Goal: Information Seeking & Learning: Learn about a topic

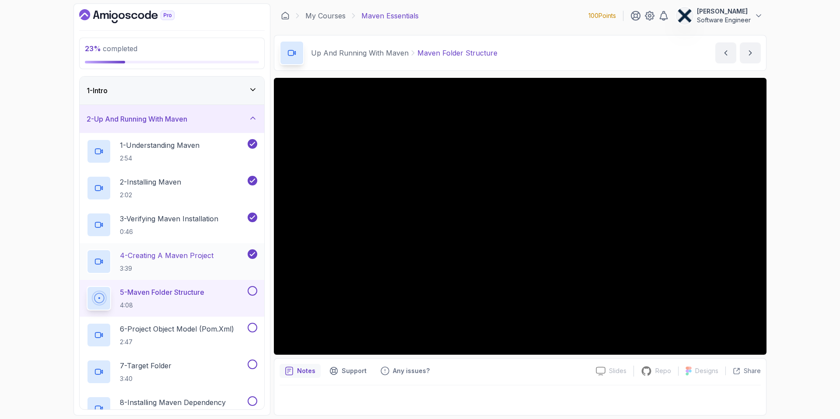
click at [178, 257] on p "4 - Creating A Maven Project" at bounding box center [167, 255] width 94 height 10
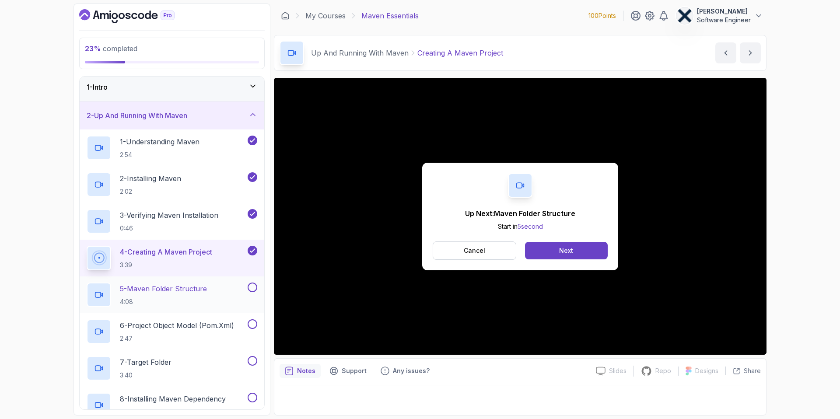
click at [139, 286] on p "5 - Maven Folder Structure" at bounding box center [163, 288] width 87 height 10
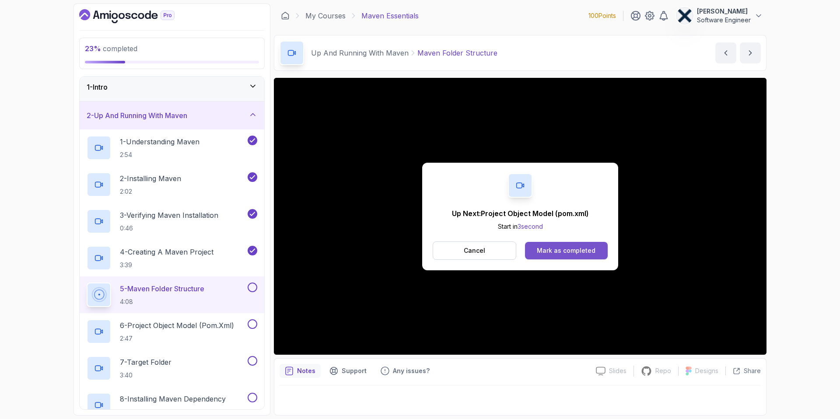
click at [565, 250] on div "Mark as completed" at bounding box center [566, 250] width 59 height 9
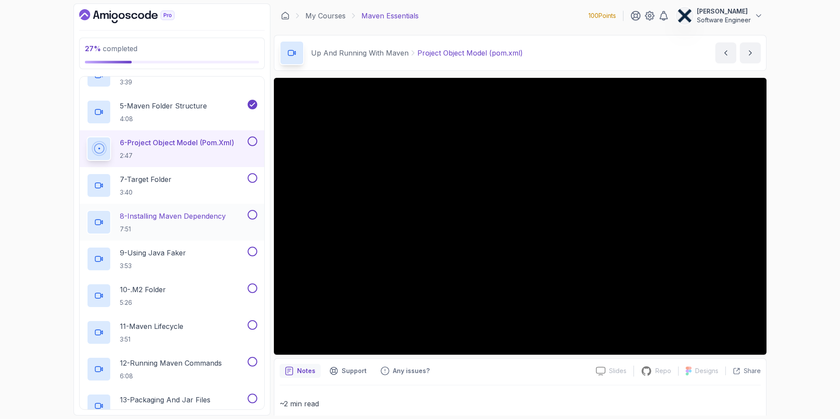
scroll to position [181, 0]
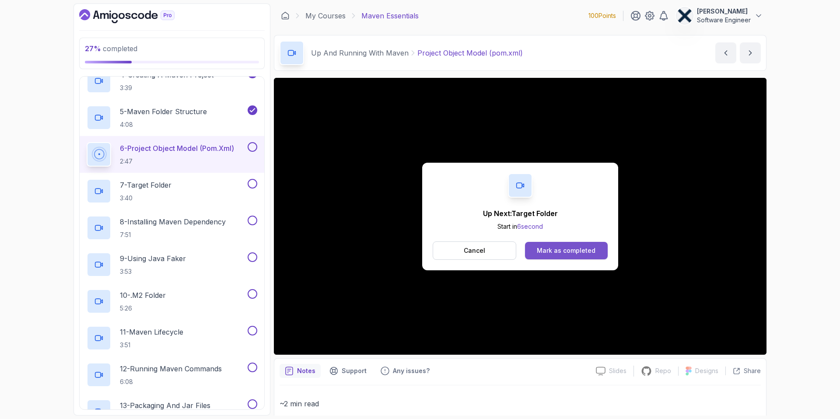
click at [574, 250] on div "Mark as completed" at bounding box center [566, 250] width 59 height 9
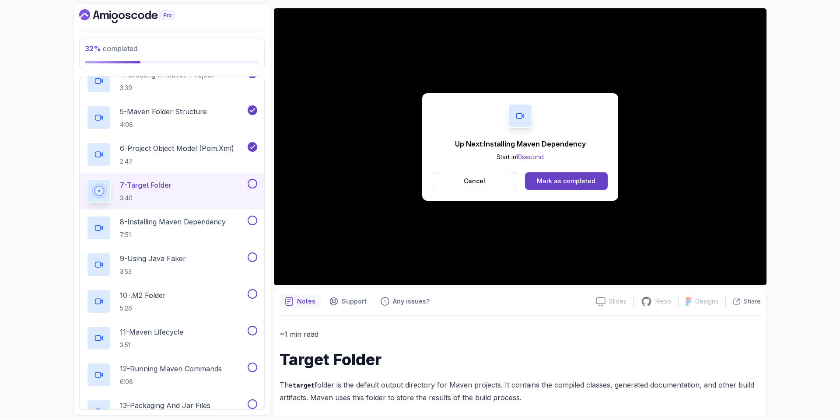
scroll to position [75, 0]
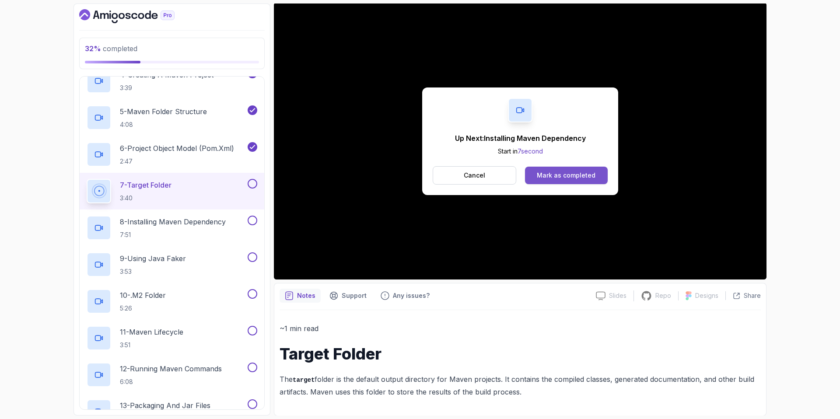
click at [572, 171] on div "Mark as completed" at bounding box center [566, 175] width 59 height 9
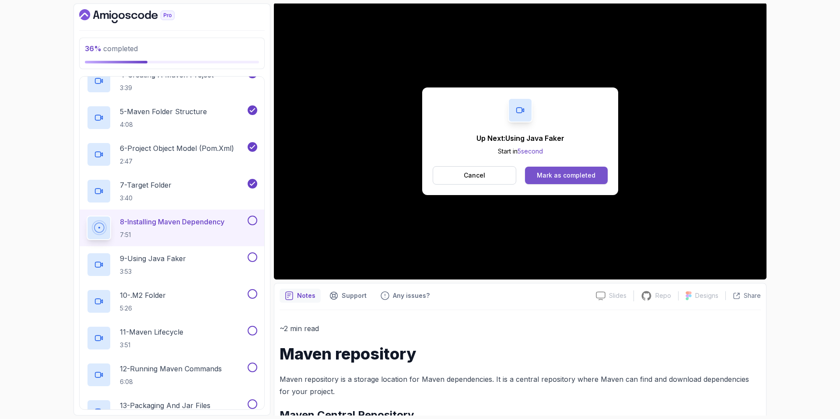
click at [577, 175] on div "Mark as completed" at bounding box center [566, 175] width 59 height 9
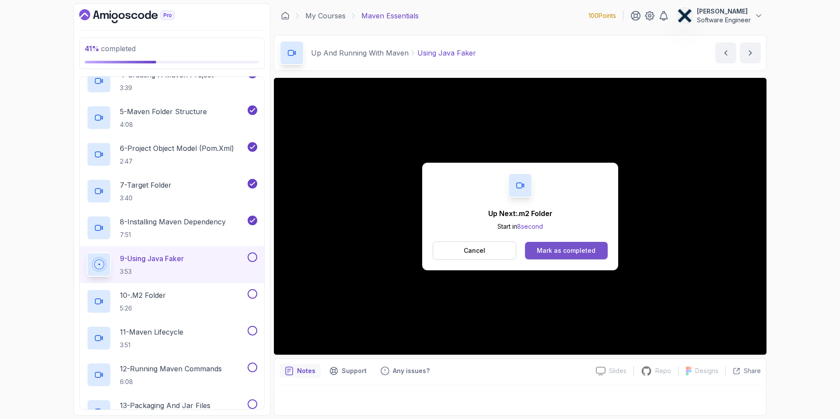
click at [580, 248] on div "Mark as completed" at bounding box center [566, 250] width 59 height 9
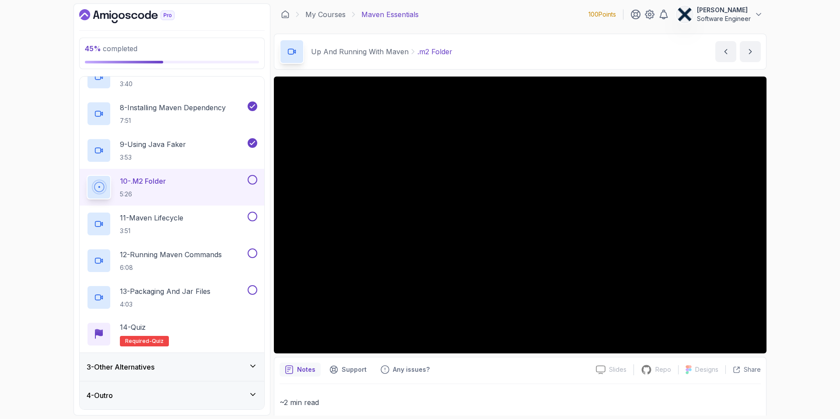
scroll to position [3, 0]
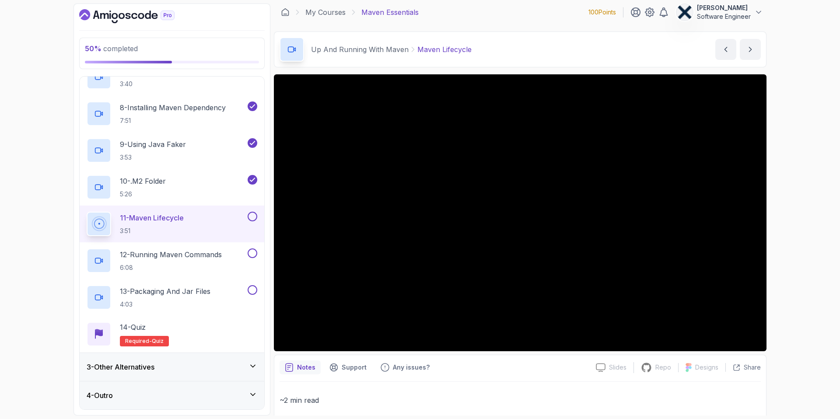
click at [253, 368] on icon at bounding box center [252, 366] width 9 height 9
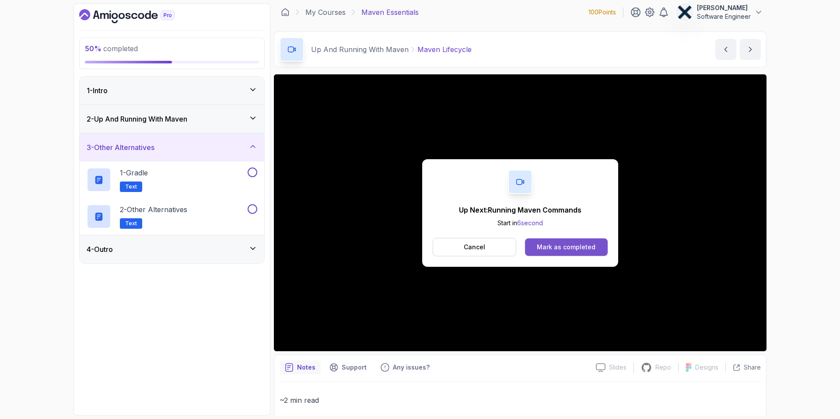
click at [570, 246] on div "Mark as completed" at bounding box center [566, 247] width 59 height 9
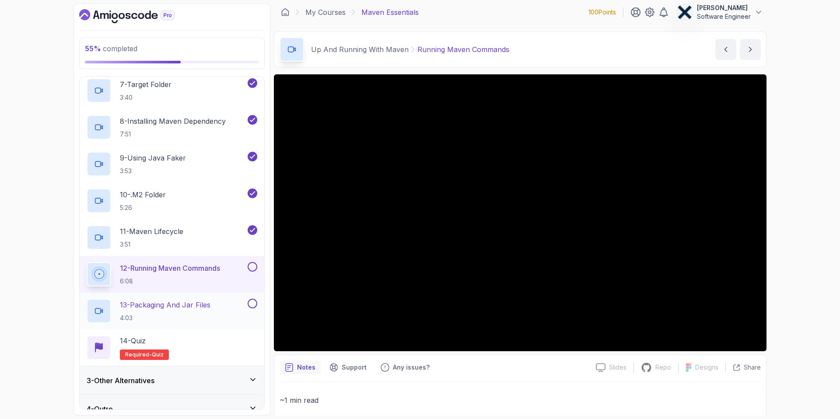
scroll to position [295, 0]
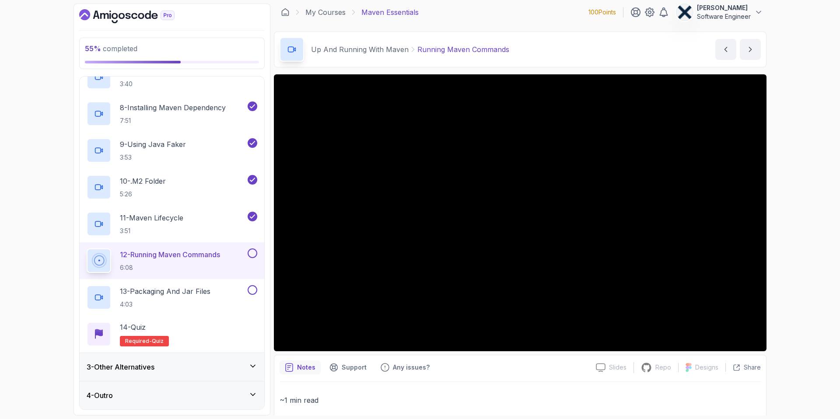
click at [154, 367] on h3 "3 - Other Alternatives" at bounding box center [121, 367] width 68 height 10
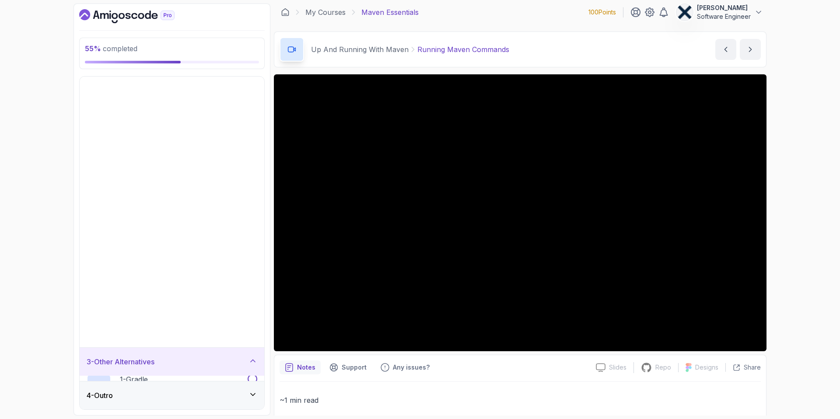
scroll to position [0, 0]
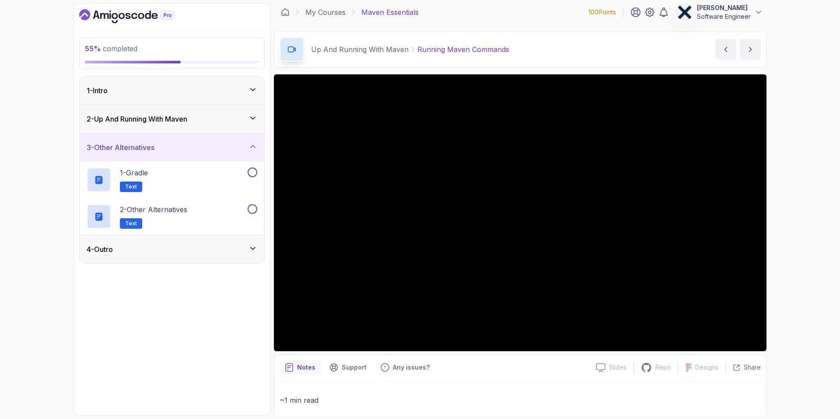
click at [173, 153] on div "3 - Other Alternatives" at bounding box center [172, 147] width 185 height 28
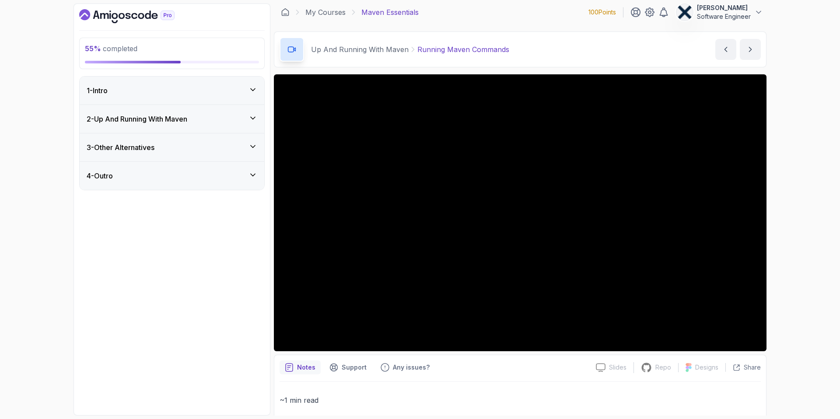
click at [164, 185] on div "4 - Outro" at bounding box center [172, 176] width 185 height 28
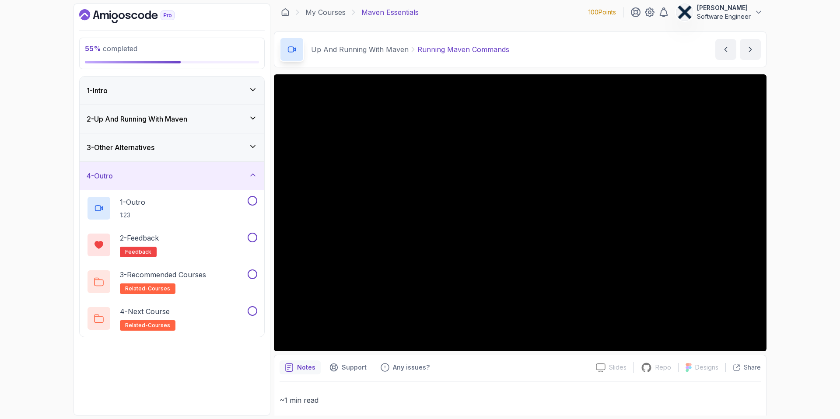
click at [140, 173] on div "4 - Outro" at bounding box center [172, 176] width 171 height 10
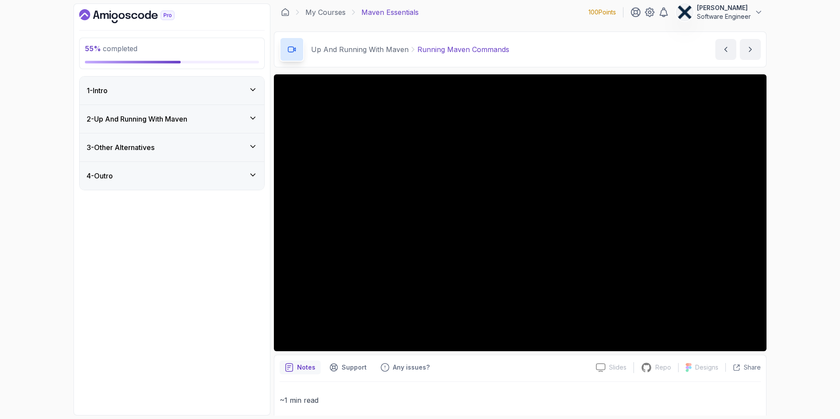
click at [144, 144] on h3 "3 - Other Alternatives" at bounding box center [121, 147] width 68 height 10
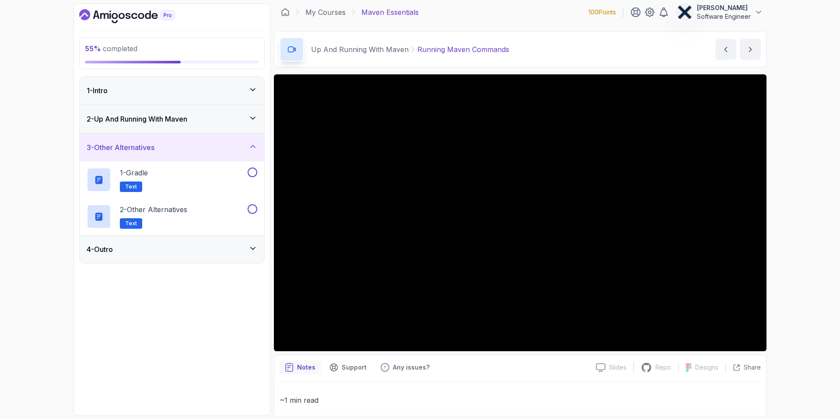
click at [188, 146] on div "3 - Other Alternatives" at bounding box center [172, 147] width 171 height 10
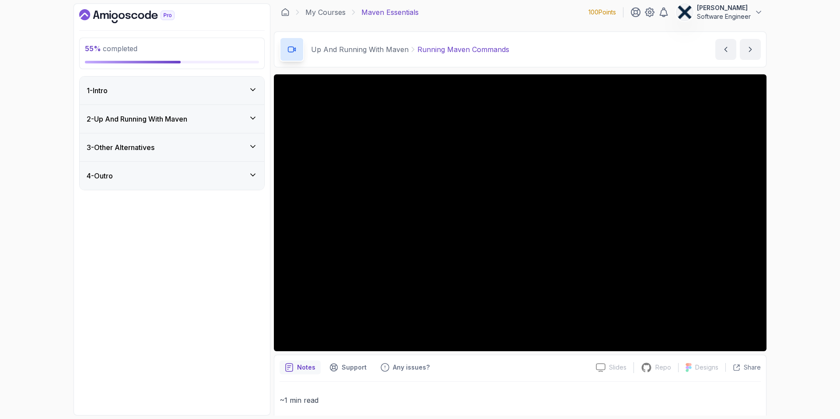
click at [187, 124] on h3 "2 - Up And Running With [PERSON_NAME]" at bounding box center [137, 119] width 101 height 10
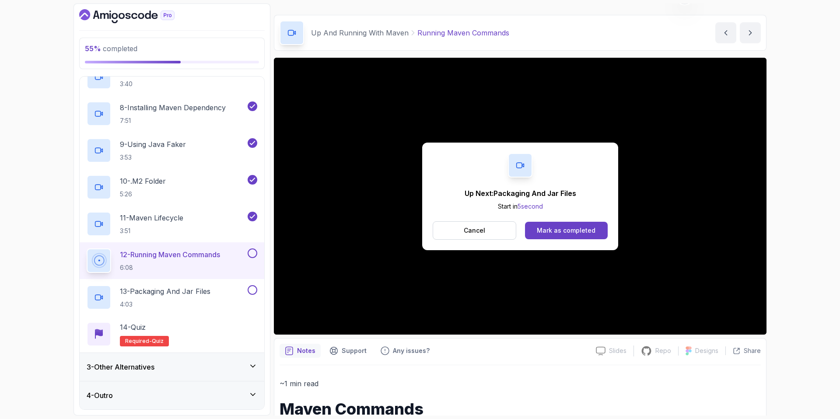
scroll to position [24, 0]
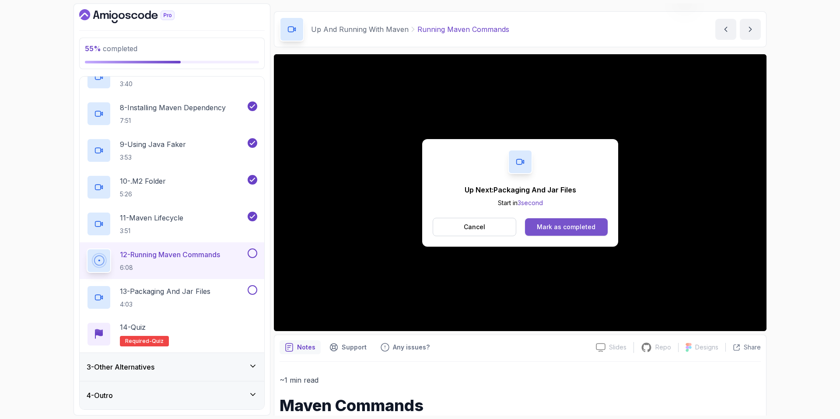
click at [579, 230] on div "Mark as completed" at bounding box center [566, 227] width 59 height 9
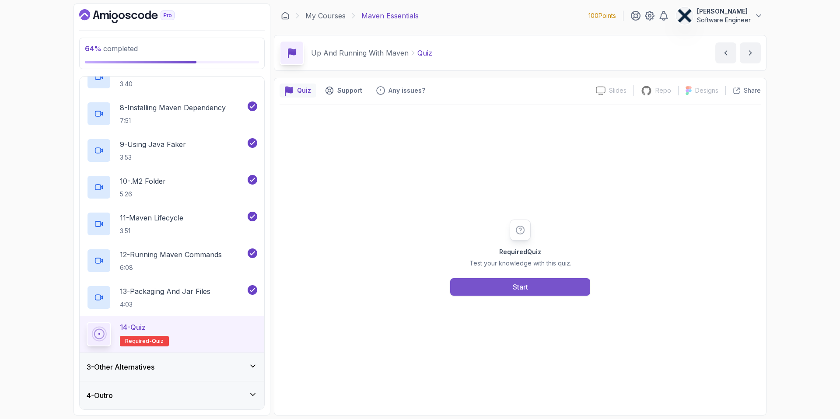
click at [512, 289] on div "Start" at bounding box center [519, 287] width 15 height 10
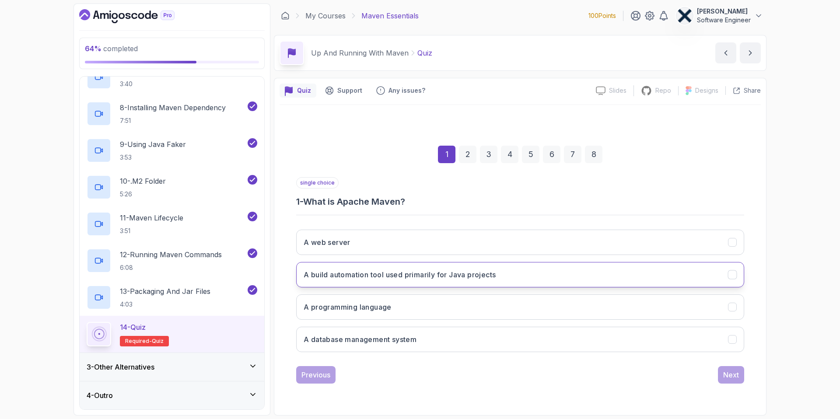
click at [393, 279] on h3 "A build automation tool used primarily for Java projects" at bounding box center [399, 274] width 192 height 10
click at [731, 242] on icon "A web server" at bounding box center [732, 242] width 8 height 8
click at [728, 272] on icon "A build automation tool used primarily for Java projects" at bounding box center [732, 274] width 8 height 8
click at [727, 380] on button "Next" at bounding box center [731, 374] width 26 height 17
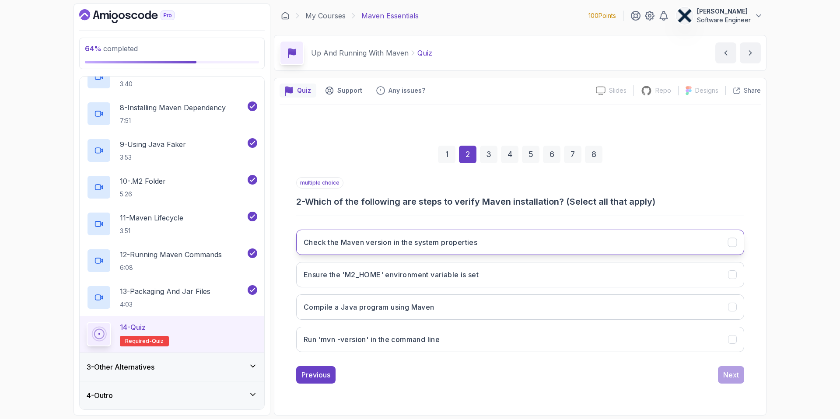
click at [573, 244] on button "Check the Maven version in the system properties" at bounding box center [520, 242] width 448 height 25
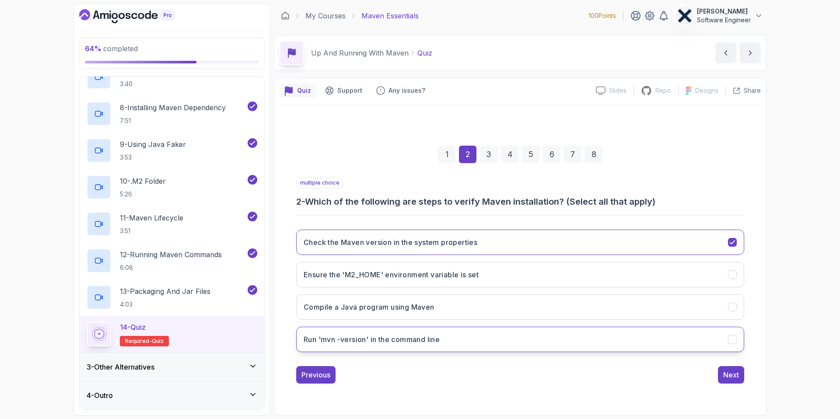
click at [487, 339] on button "Run 'mvn -version' in the command line" at bounding box center [520, 339] width 448 height 25
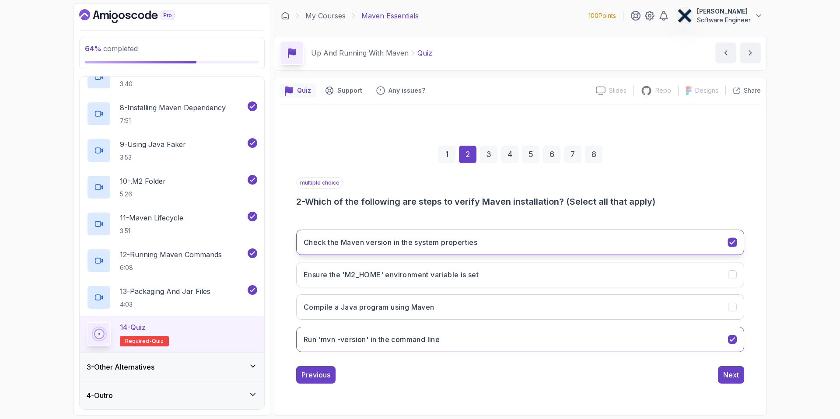
click at [461, 246] on h3 "Check the Maven version in the system properties" at bounding box center [390, 242] width 174 height 10
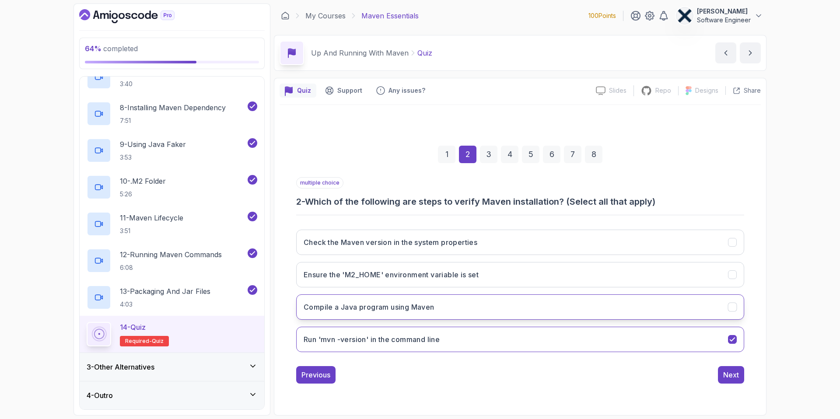
click at [442, 314] on button "Compile a Java program using Maven" at bounding box center [520, 306] width 448 height 25
click at [443, 313] on button "Compile a Java program using Maven" at bounding box center [520, 306] width 448 height 25
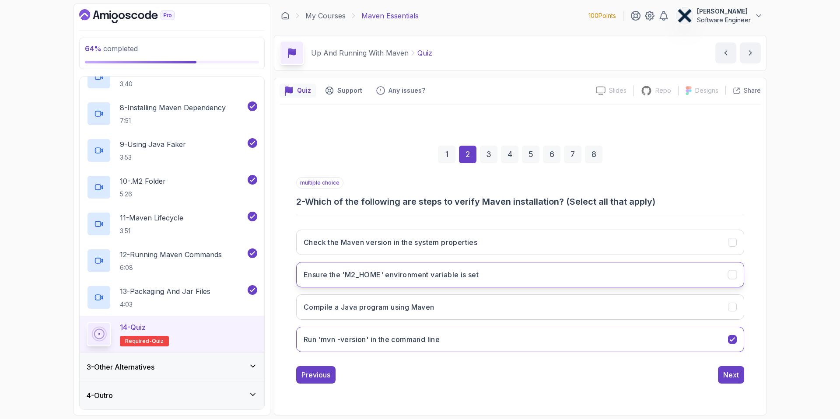
click at [427, 279] on button "Ensure the 'M2_HOME' environment variable is set" at bounding box center [520, 274] width 448 height 25
click at [559, 303] on button "Compile a Java program using Maven" at bounding box center [520, 306] width 448 height 25
click at [740, 381] on button "Next" at bounding box center [731, 374] width 26 height 17
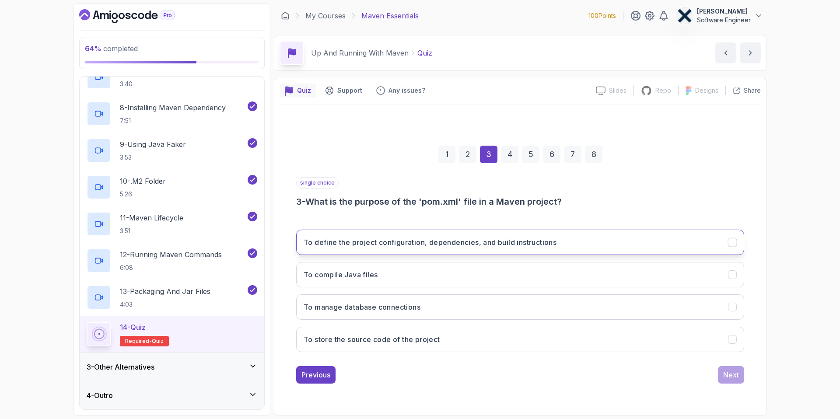
click at [427, 240] on h3 "To define the project configuration, dependencies, and build instructions" at bounding box center [429, 242] width 253 height 10
click at [734, 374] on div "Next" at bounding box center [731, 375] width 16 height 10
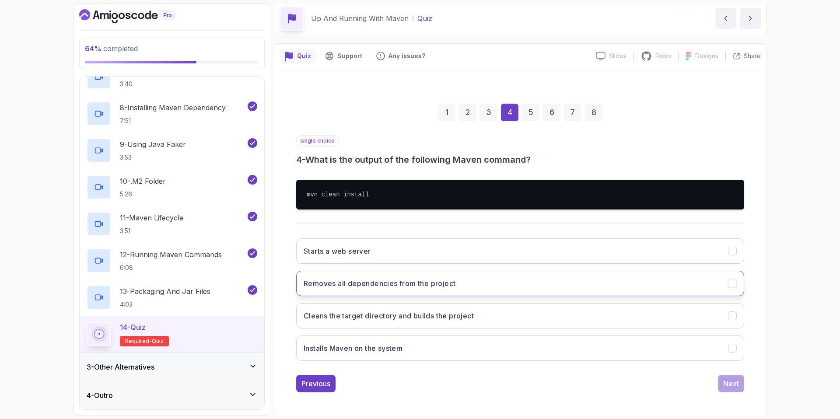
scroll to position [36, 0]
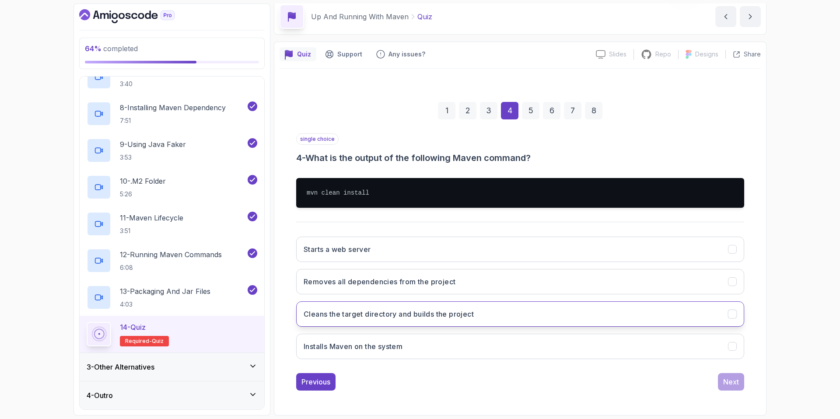
click at [430, 317] on h3 "Cleans the target directory and builds the project" at bounding box center [388, 314] width 170 height 10
click at [731, 378] on div "Next" at bounding box center [731, 381] width 16 height 10
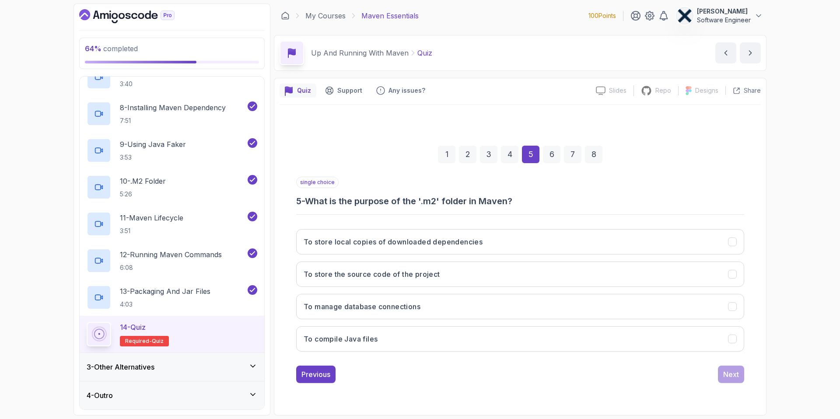
scroll to position [0, 0]
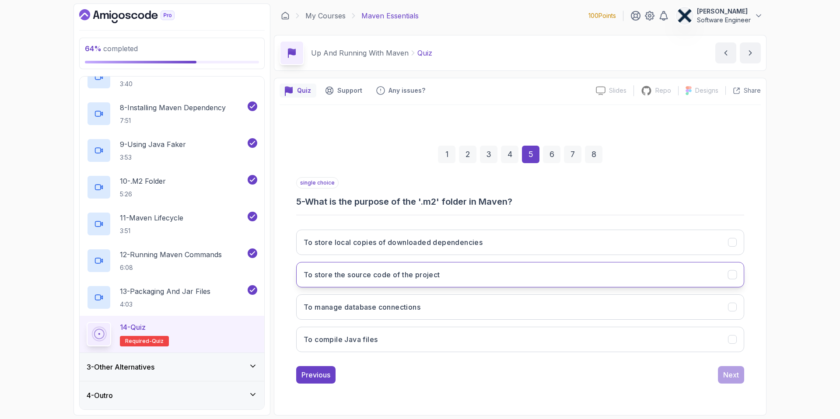
click at [413, 279] on h3 "To store the source code of the project" at bounding box center [371, 274] width 136 height 10
click at [603, 250] on button "To store local copies of downloaded dependencies" at bounding box center [520, 242] width 448 height 25
click at [580, 275] on button "To store the source code of the project" at bounding box center [520, 274] width 448 height 25
click at [721, 374] on button "Next" at bounding box center [731, 374] width 26 height 17
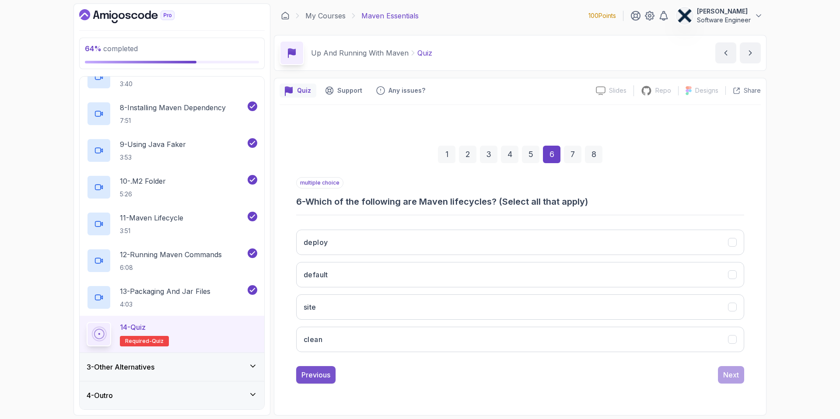
click at [319, 374] on div "Previous" at bounding box center [315, 375] width 29 height 10
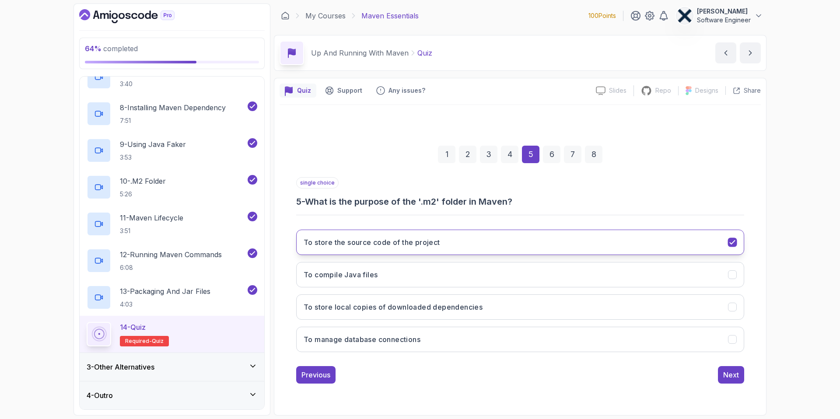
click at [551, 234] on button "To store the source code of the project" at bounding box center [520, 242] width 448 height 25
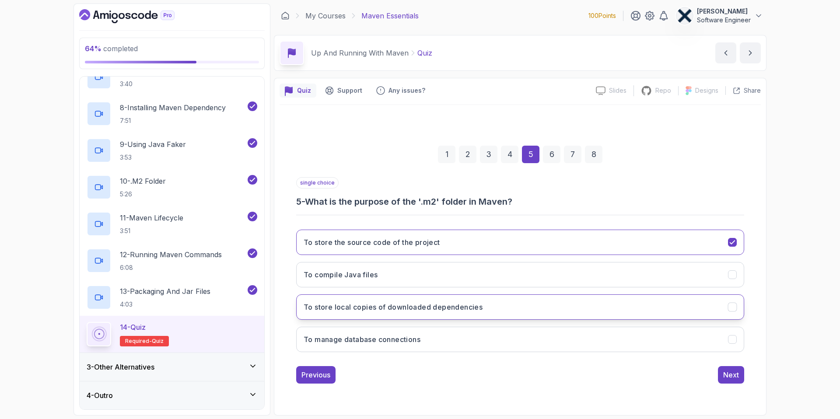
click at [464, 304] on h3 "To store local copies of downloaded dependencies" at bounding box center [392, 307] width 179 height 10
click at [732, 373] on div "Next" at bounding box center [731, 375] width 16 height 10
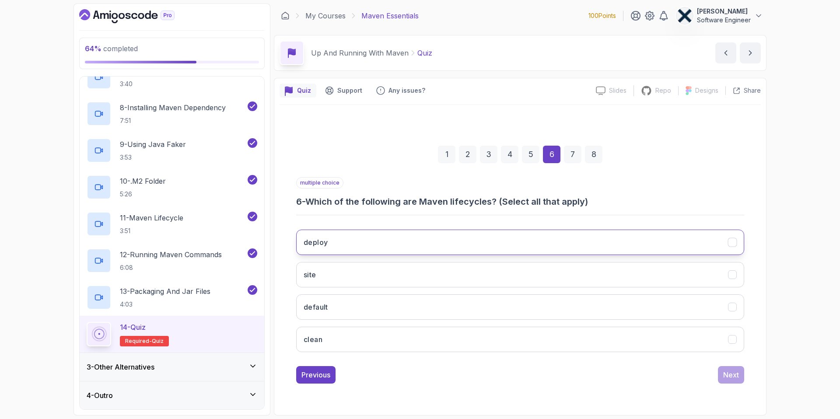
click at [360, 245] on button "deploy" at bounding box center [520, 242] width 448 height 25
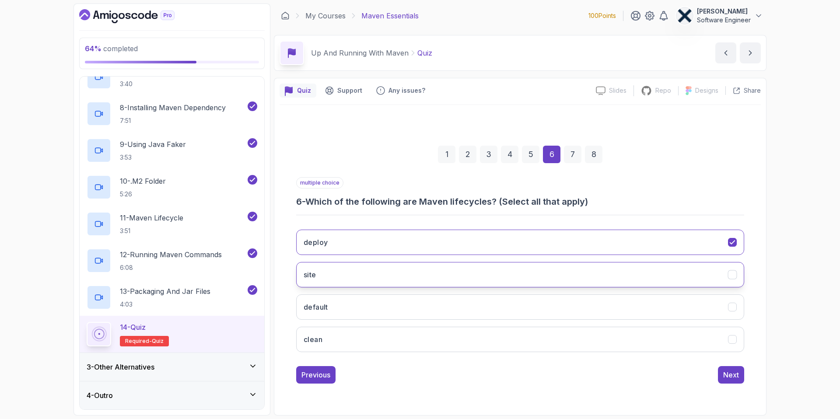
click at [349, 270] on button "site" at bounding box center [520, 274] width 448 height 25
click at [345, 295] on button "default" at bounding box center [520, 306] width 448 height 25
click at [355, 343] on button "clean" at bounding box center [520, 339] width 448 height 25
click at [731, 378] on div "Next" at bounding box center [731, 375] width 16 height 10
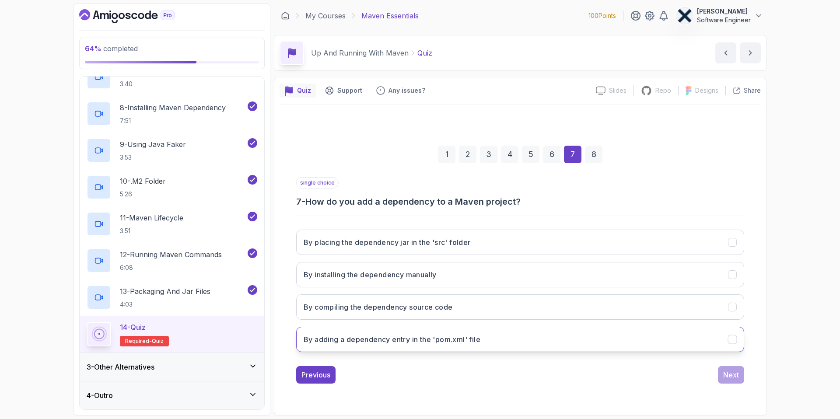
click at [405, 340] on h3 "By adding a dependency entry in the 'pom.xml' file" at bounding box center [391, 339] width 177 height 10
click at [727, 370] on div "Next" at bounding box center [731, 375] width 16 height 10
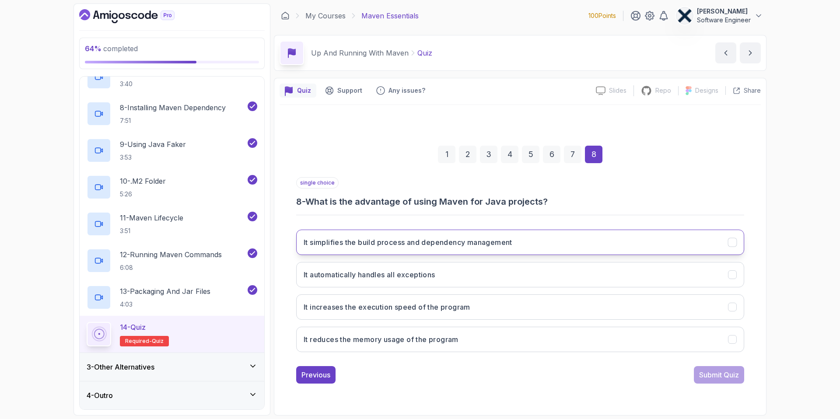
click at [415, 246] on h3 "It simplifies the build process and dependency management" at bounding box center [407, 242] width 209 height 10
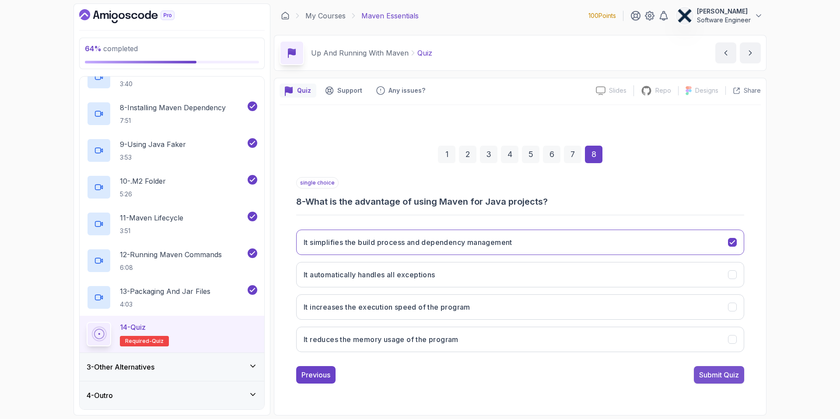
click at [716, 372] on div "Submit Quiz" at bounding box center [719, 375] width 40 height 10
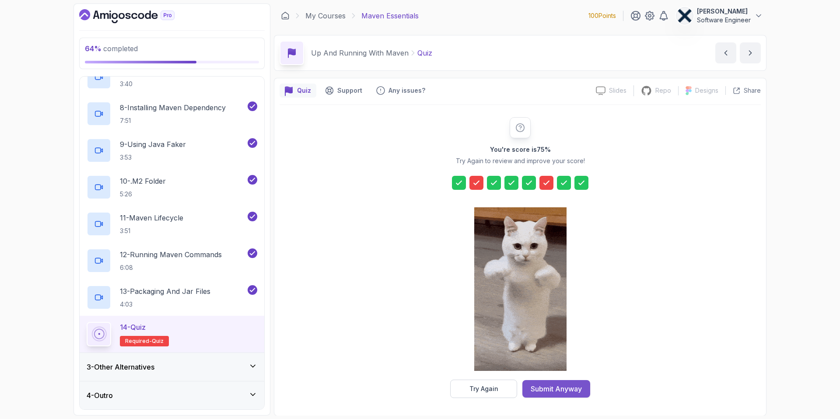
click at [534, 388] on div "Submit Anyway" at bounding box center [555, 388] width 51 height 10
